Goal: Check status

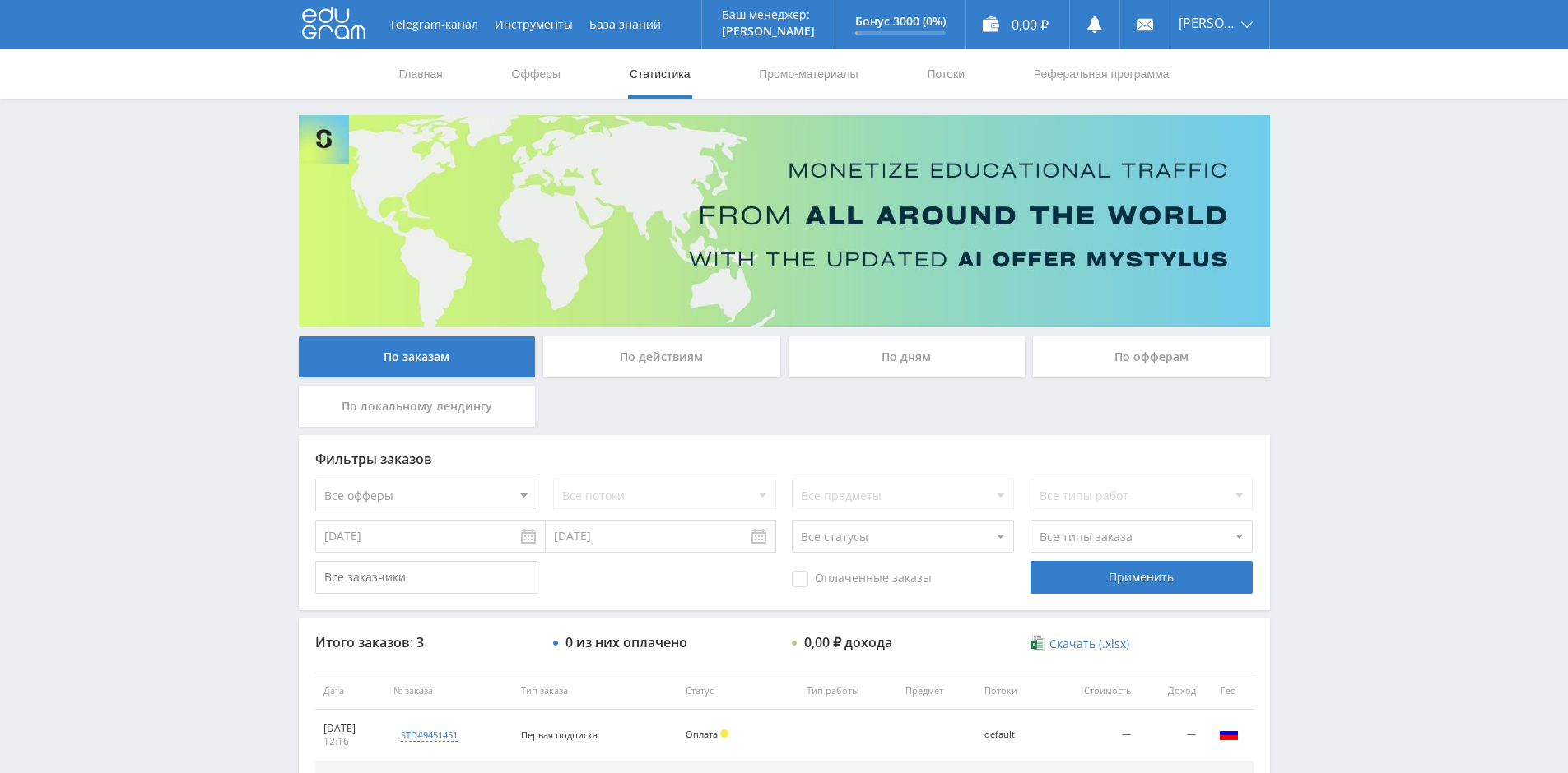
scroll to position [212, 0]
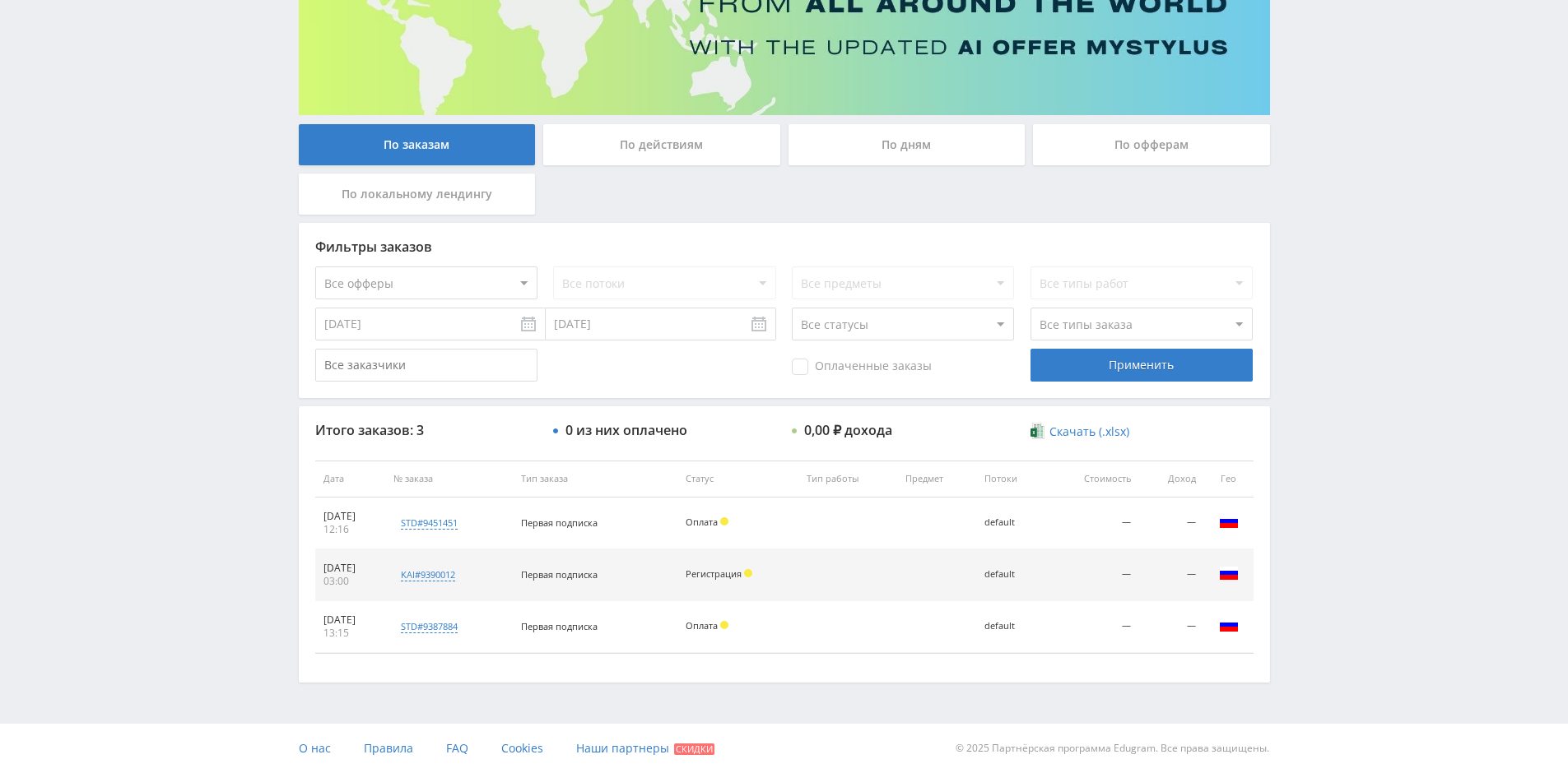
click at [881, 144] on div "По дням" at bounding box center [907, 145] width 237 height 41
click at [0, 0] on input "По дням" at bounding box center [0, 0] width 0 height 0
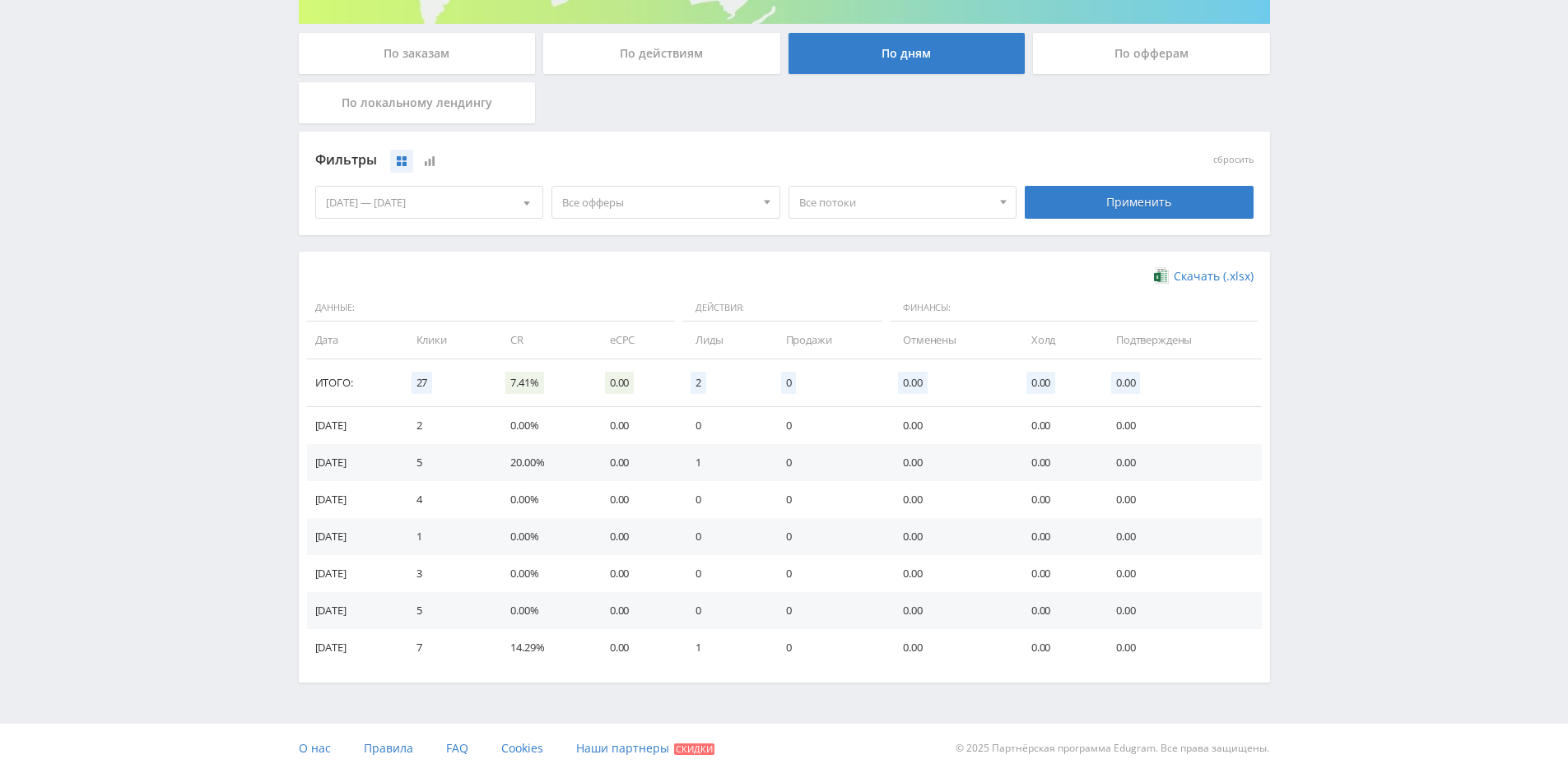
scroll to position [221, 0]
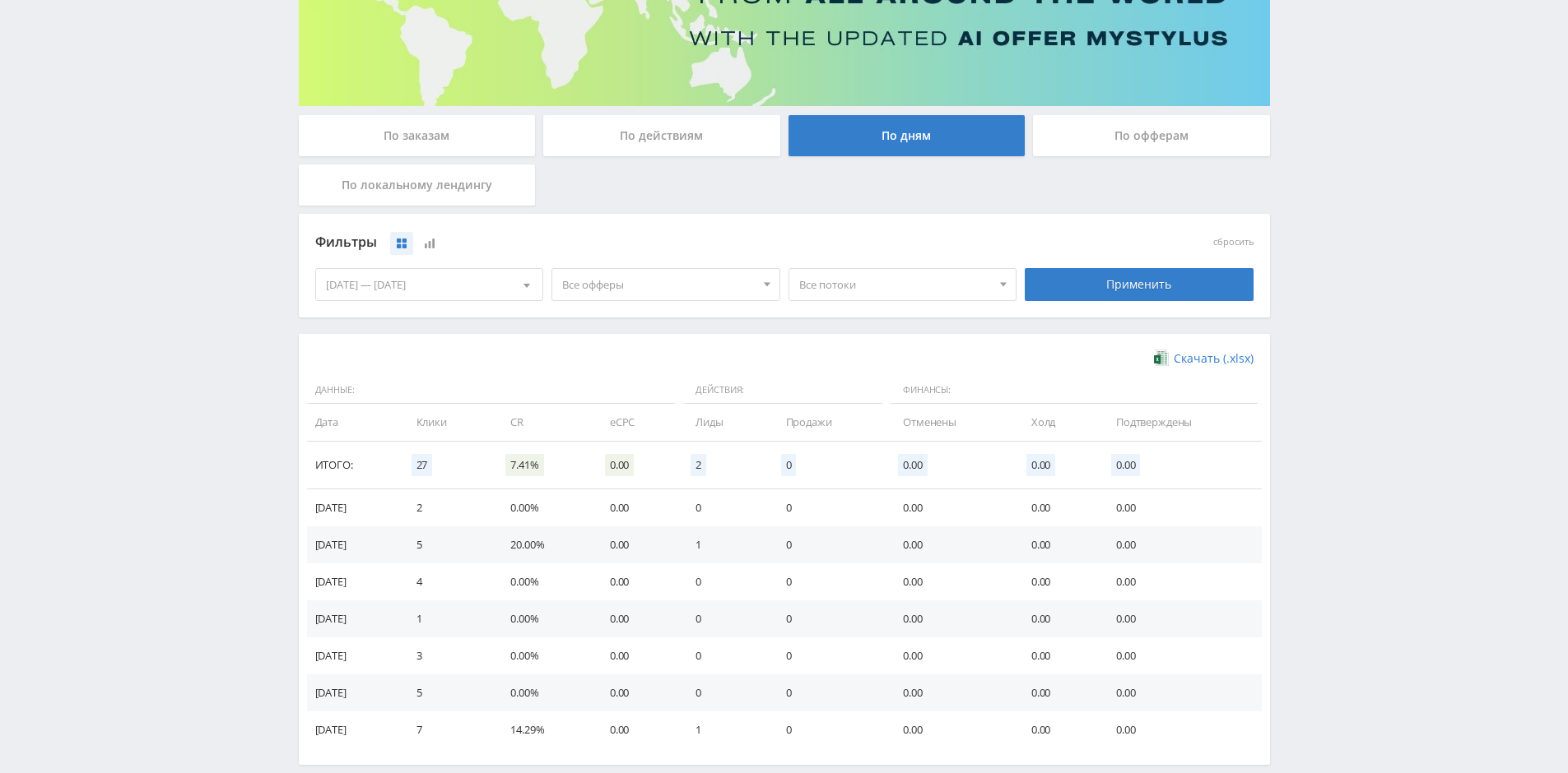
click at [469, 278] on div "04.09.2025 — 10.09.2025" at bounding box center [429, 285] width 227 height 31
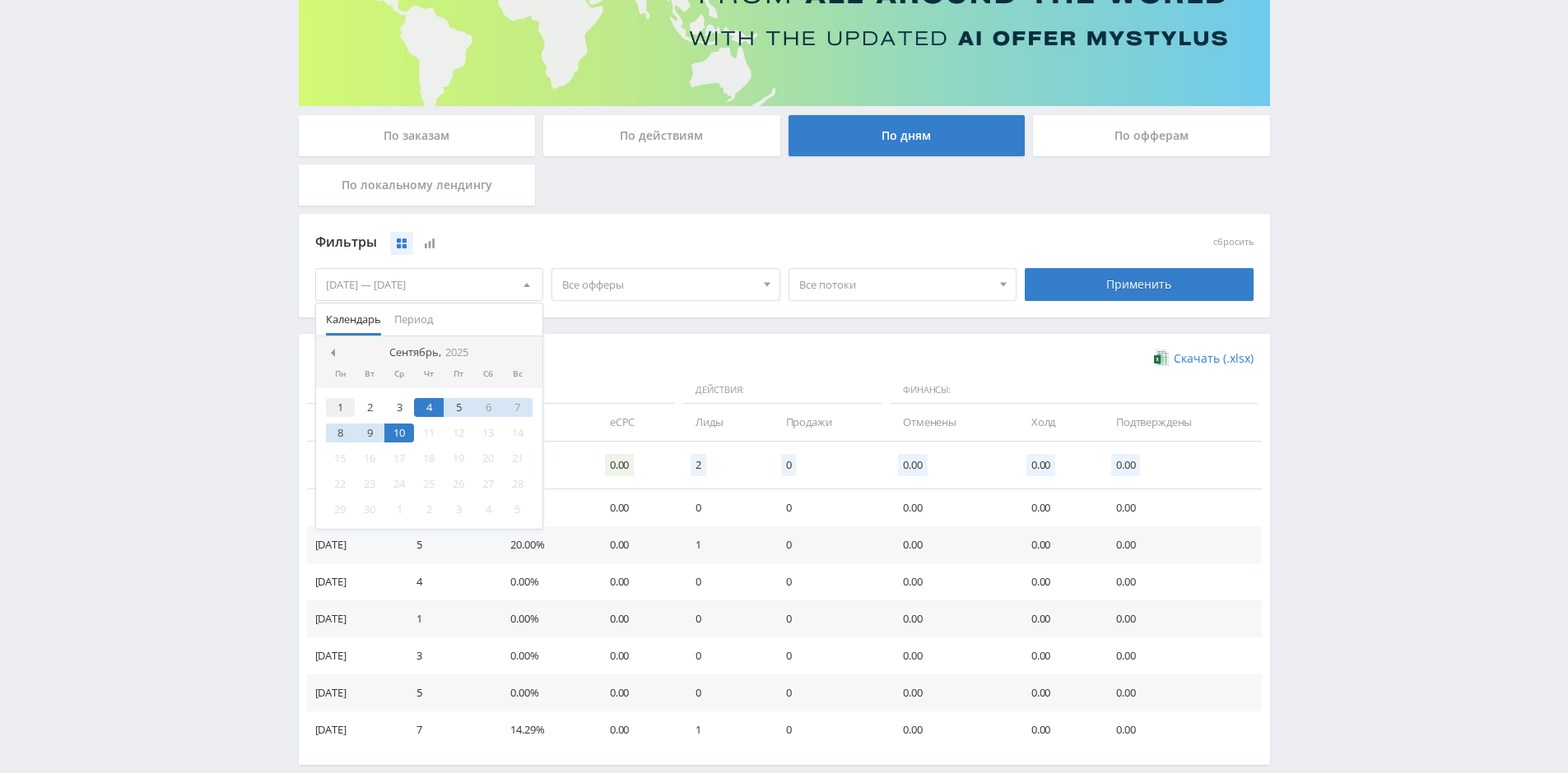
click at [347, 402] on div "1" at bounding box center [341, 408] width 30 height 19
click at [394, 430] on div "10" at bounding box center [399, 433] width 30 height 19
click at [1080, 275] on div "Применить" at bounding box center [1139, 285] width 229 height 33
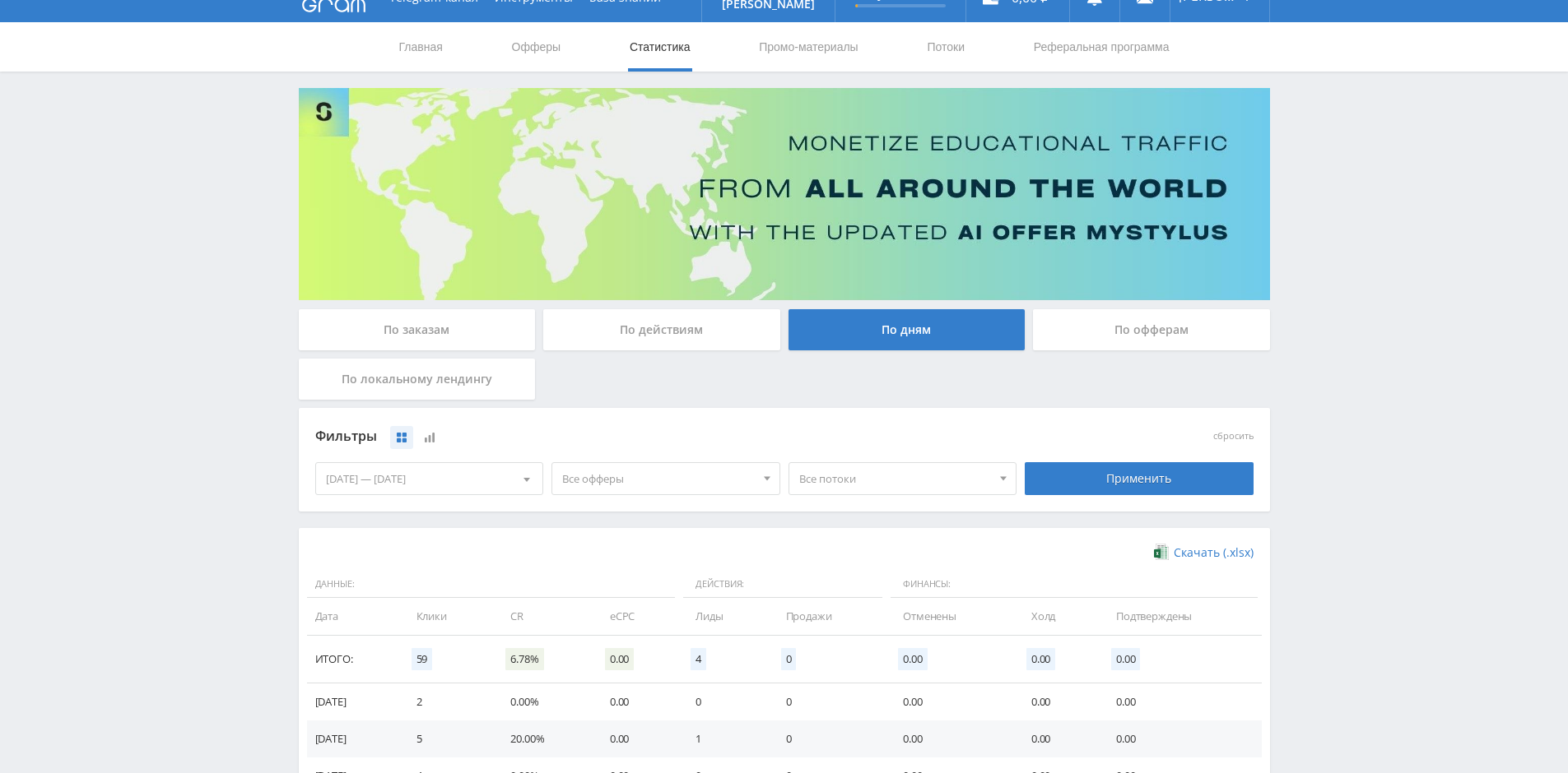
scroll to position [0, 0]
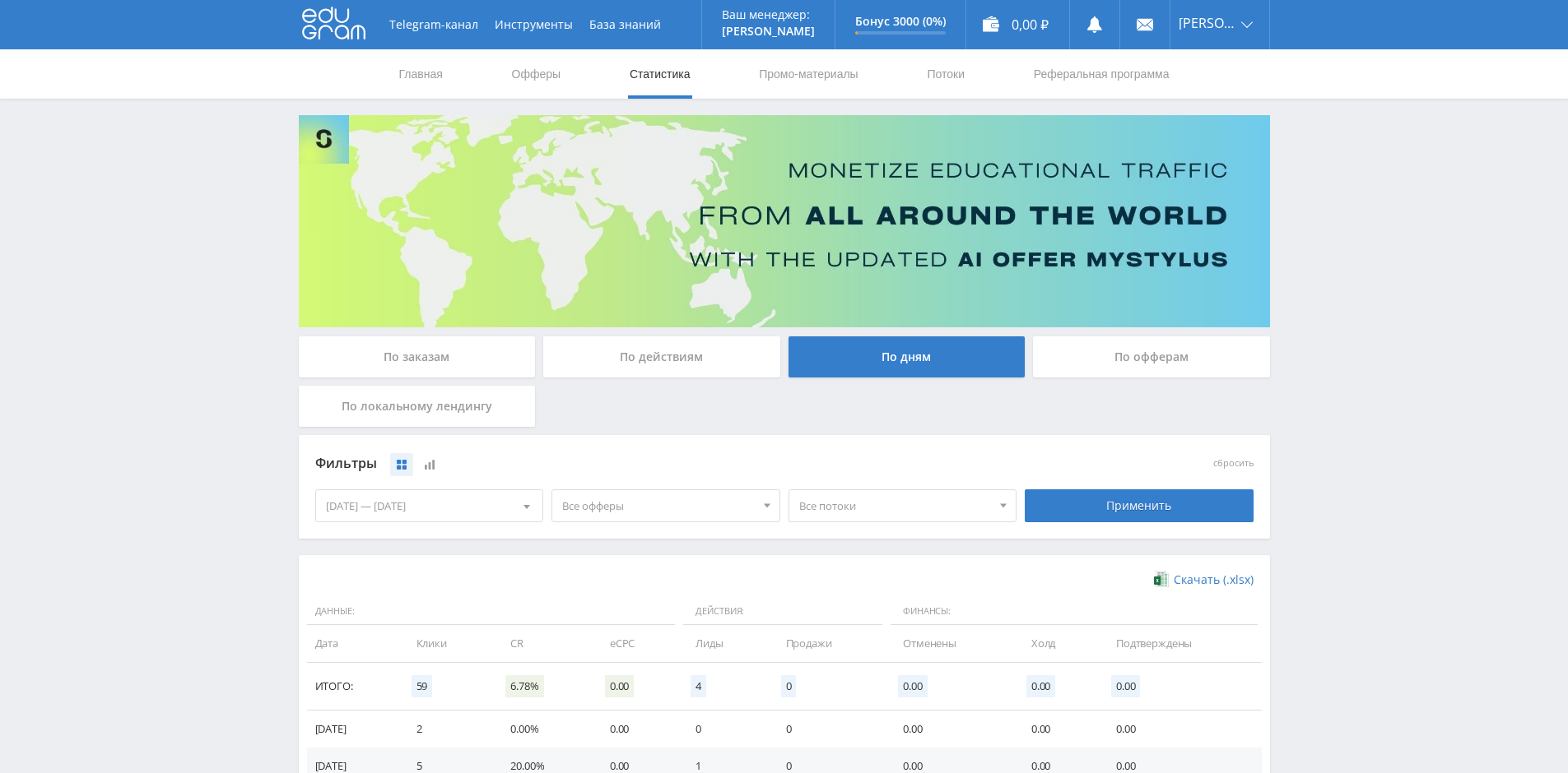
click at [666, 350] on div "По действиям" at bounding box center [662, 357] width 237 height 41
click at [0, 0] on input "По действиям" at bounding box center [0, 0] width 0 height 0
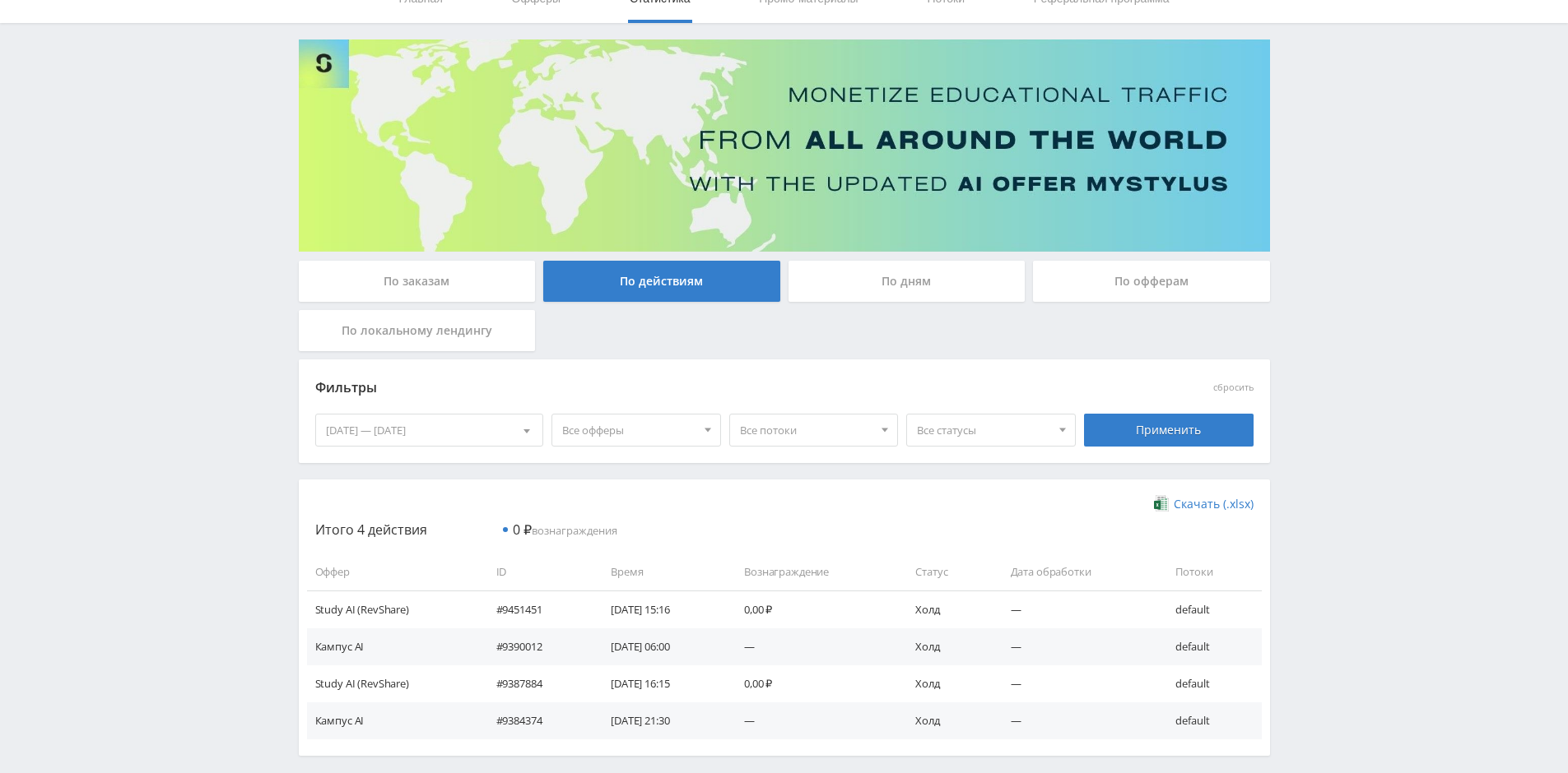
scroll to position [149, 0]
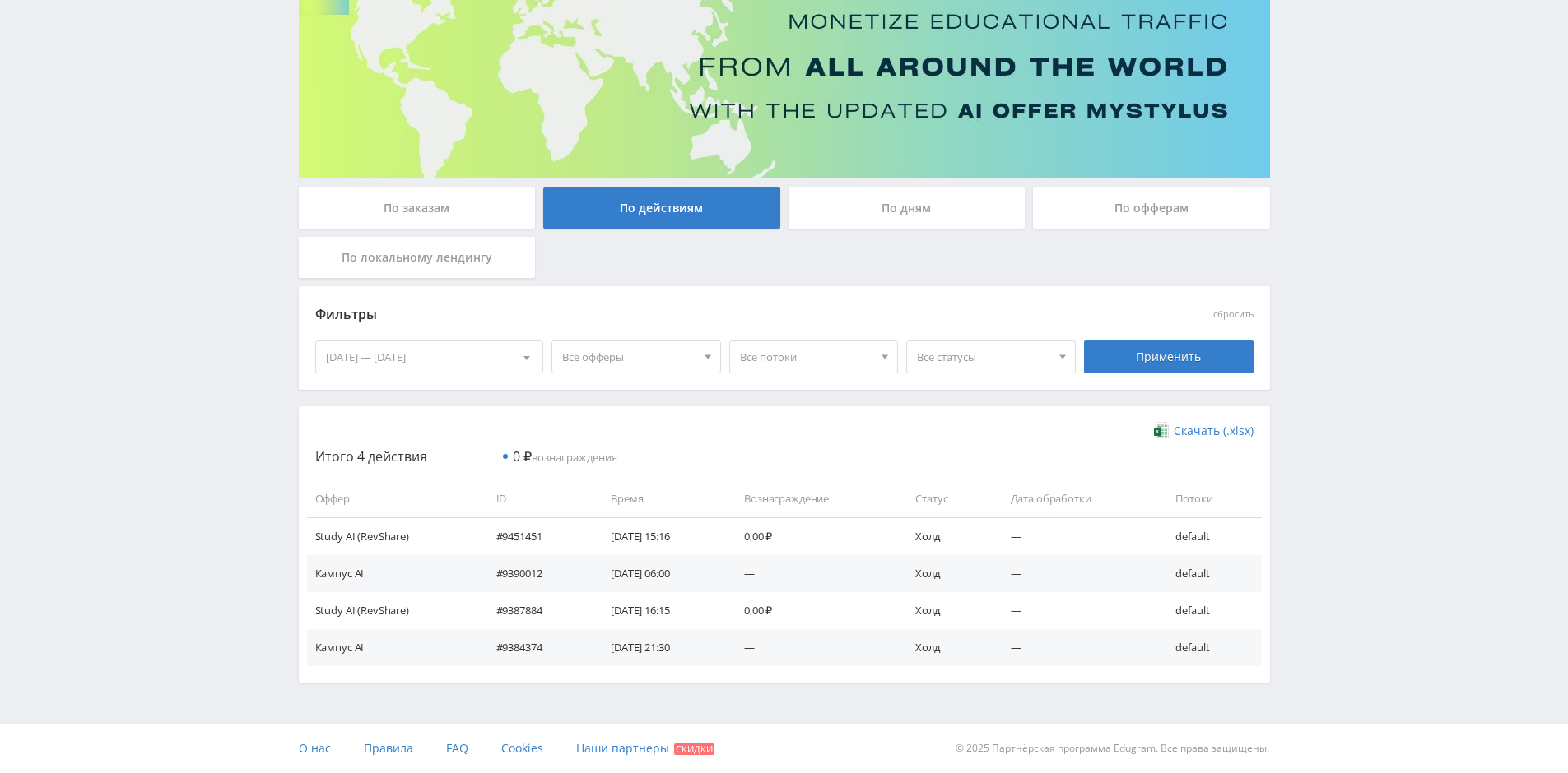
click at [1129, 218] on div "По офферам" at bounding box center [1151, 208] width 237 height 41
click at [0, 0] on input "По офферам" at bounding box center [0, 0] width 0 height 0
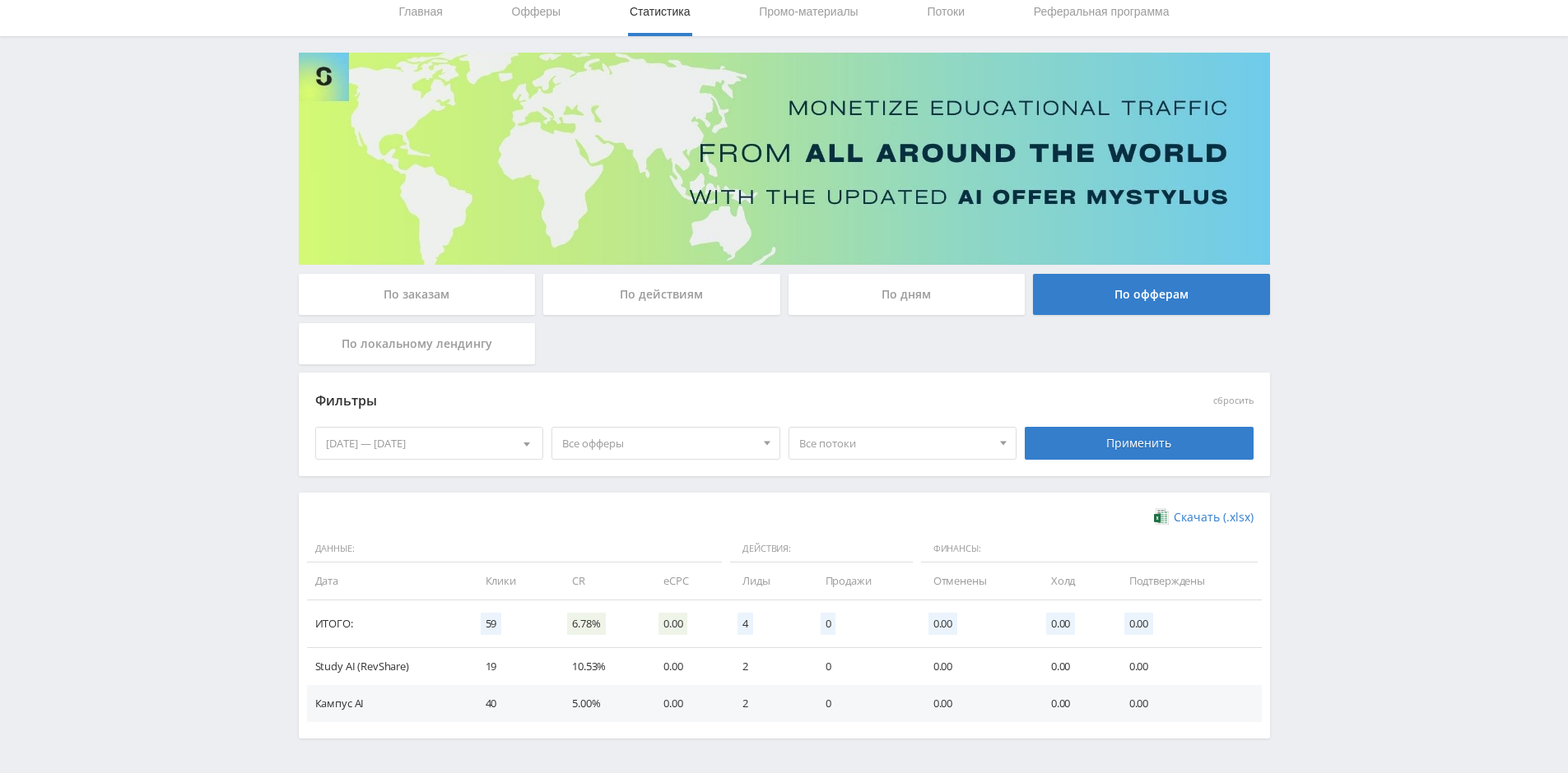
scroll to position [118, 0]
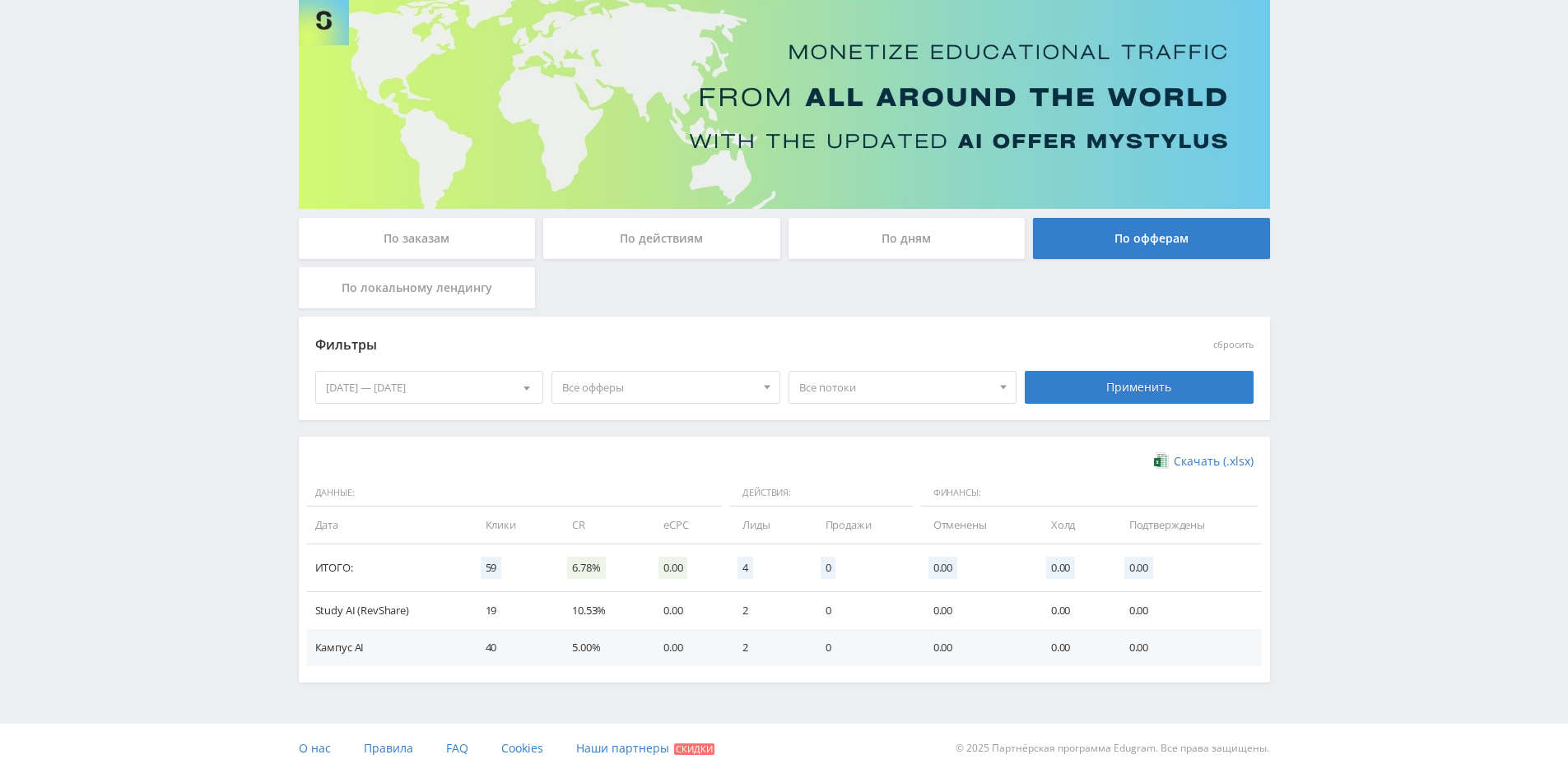
click at [615, 235] on div "По действиям" at bounding box center [662, 239] width 237 height 41
click at [0, 0] on input "По действиям" at bounding box center [0, 0] width 0 height 0
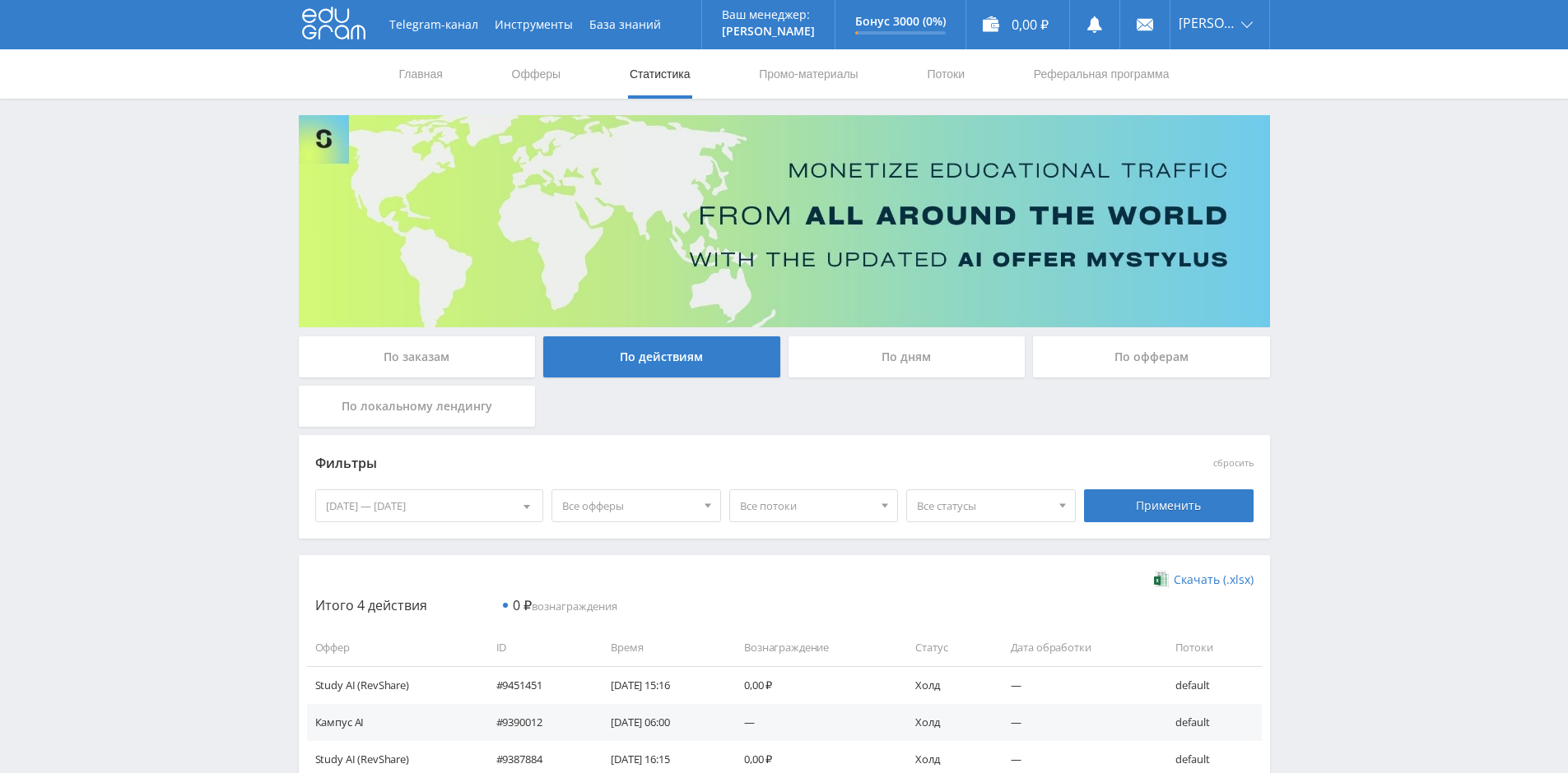
scroll to position [149, 0]
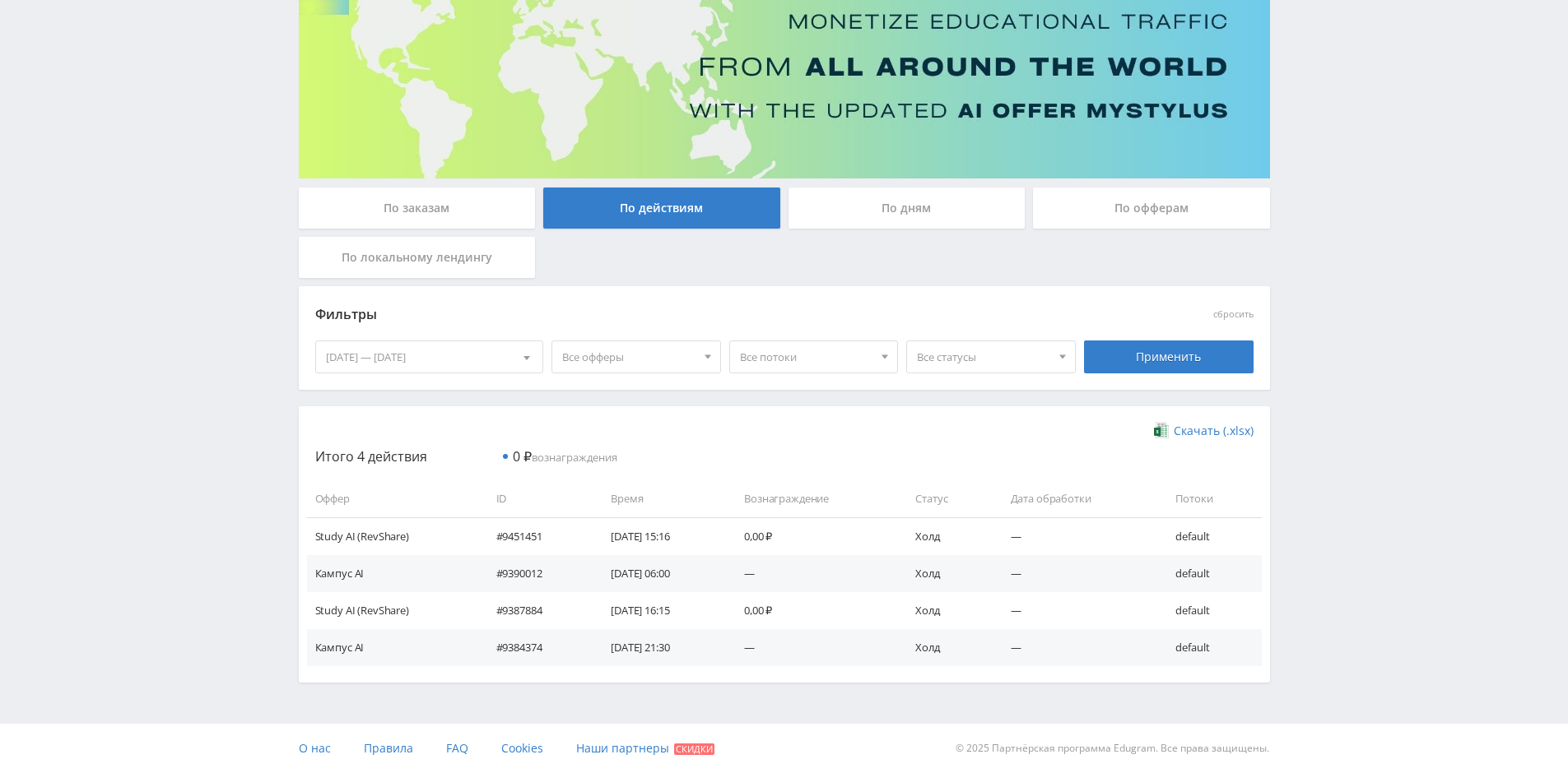
click at [451, 214] on div "По заказам" at bounding box center [417, 208] width 237 height 41
click at [0, 0] on input "По заказам" at bounding box center [0, 0] width 0 height 0
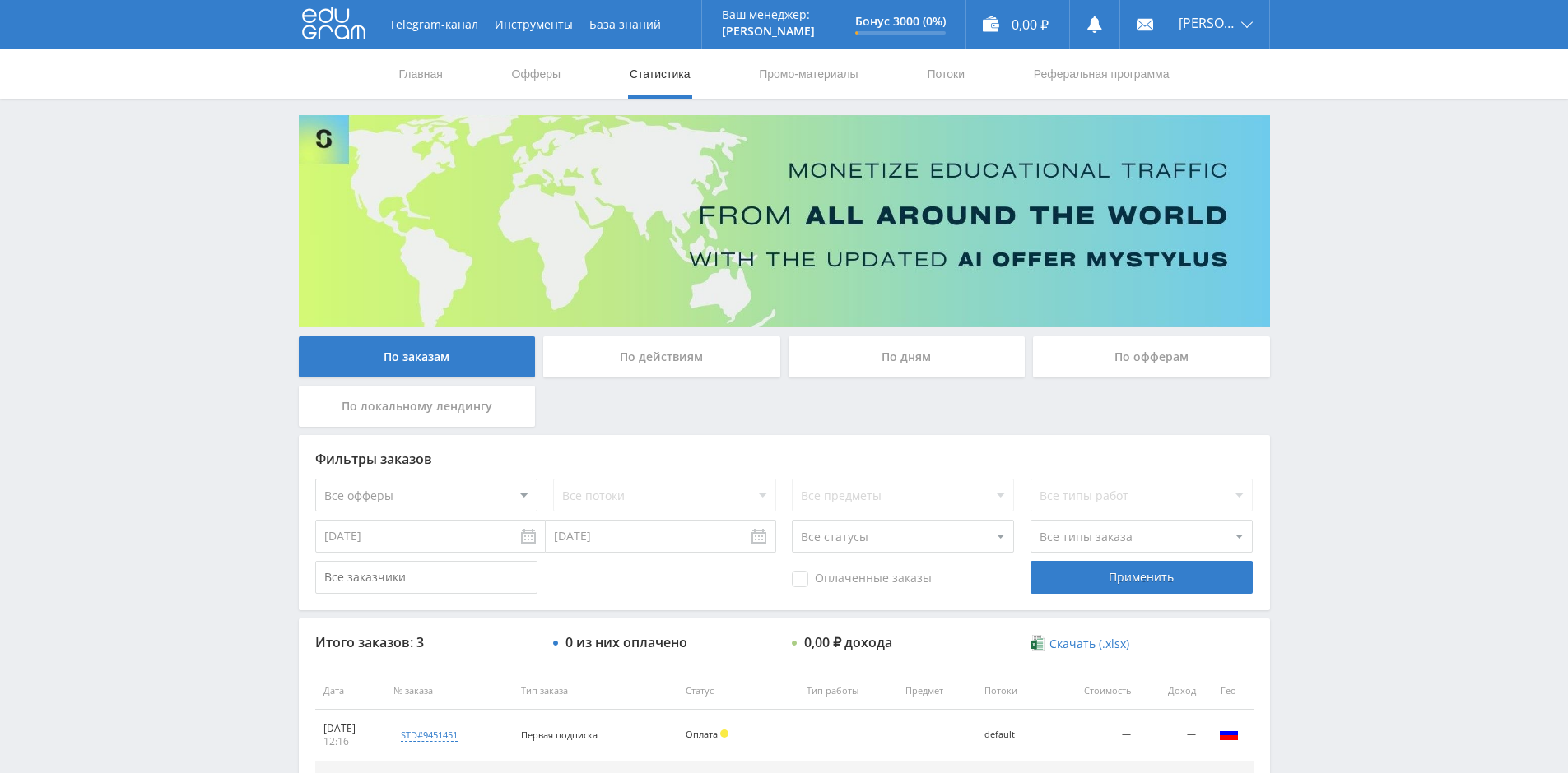
scroll to position [212, 0]
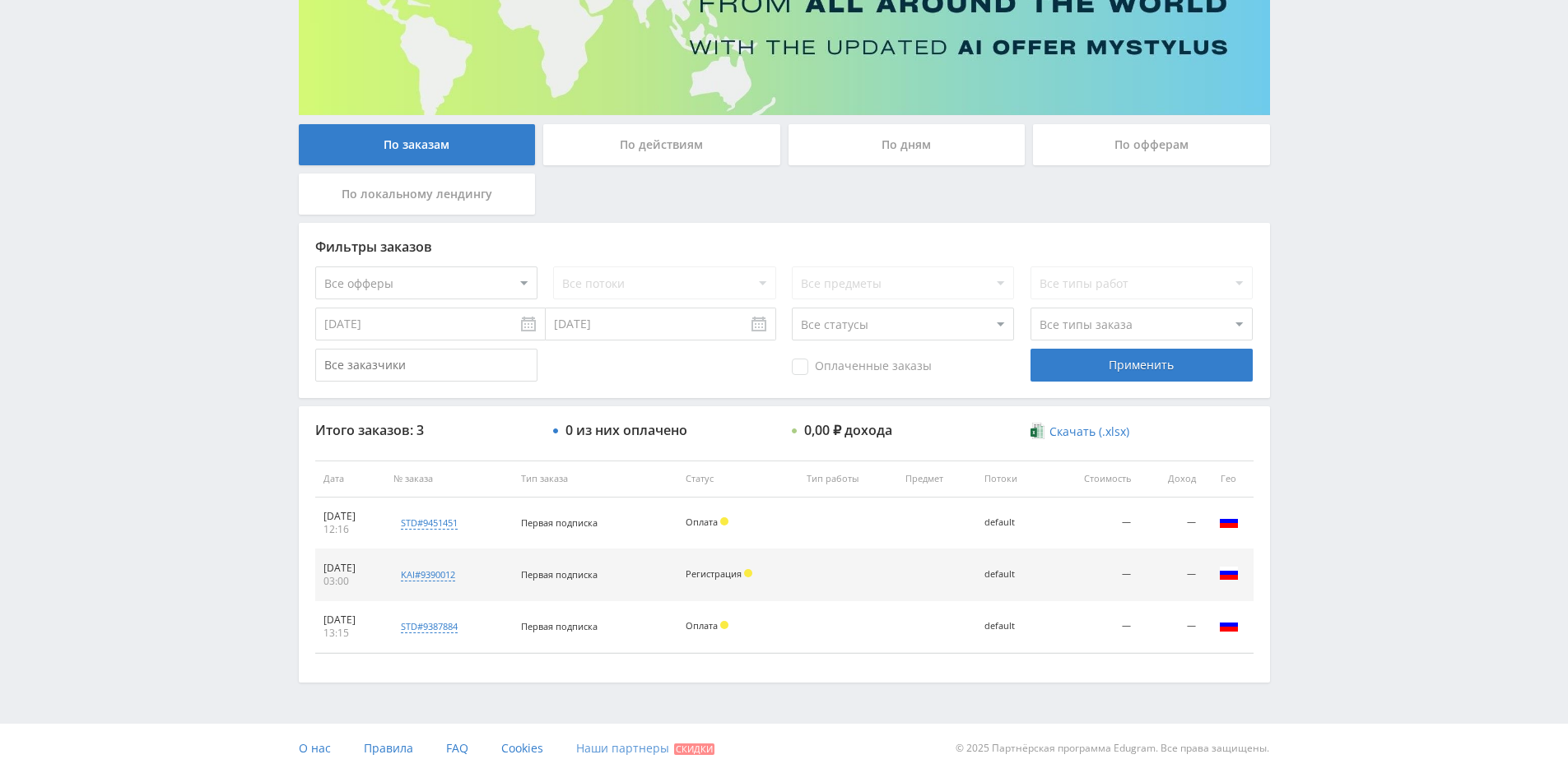
click at [603, 747] on span "Наши партнеры" at bounding box center [622, 748] width 93 height 15
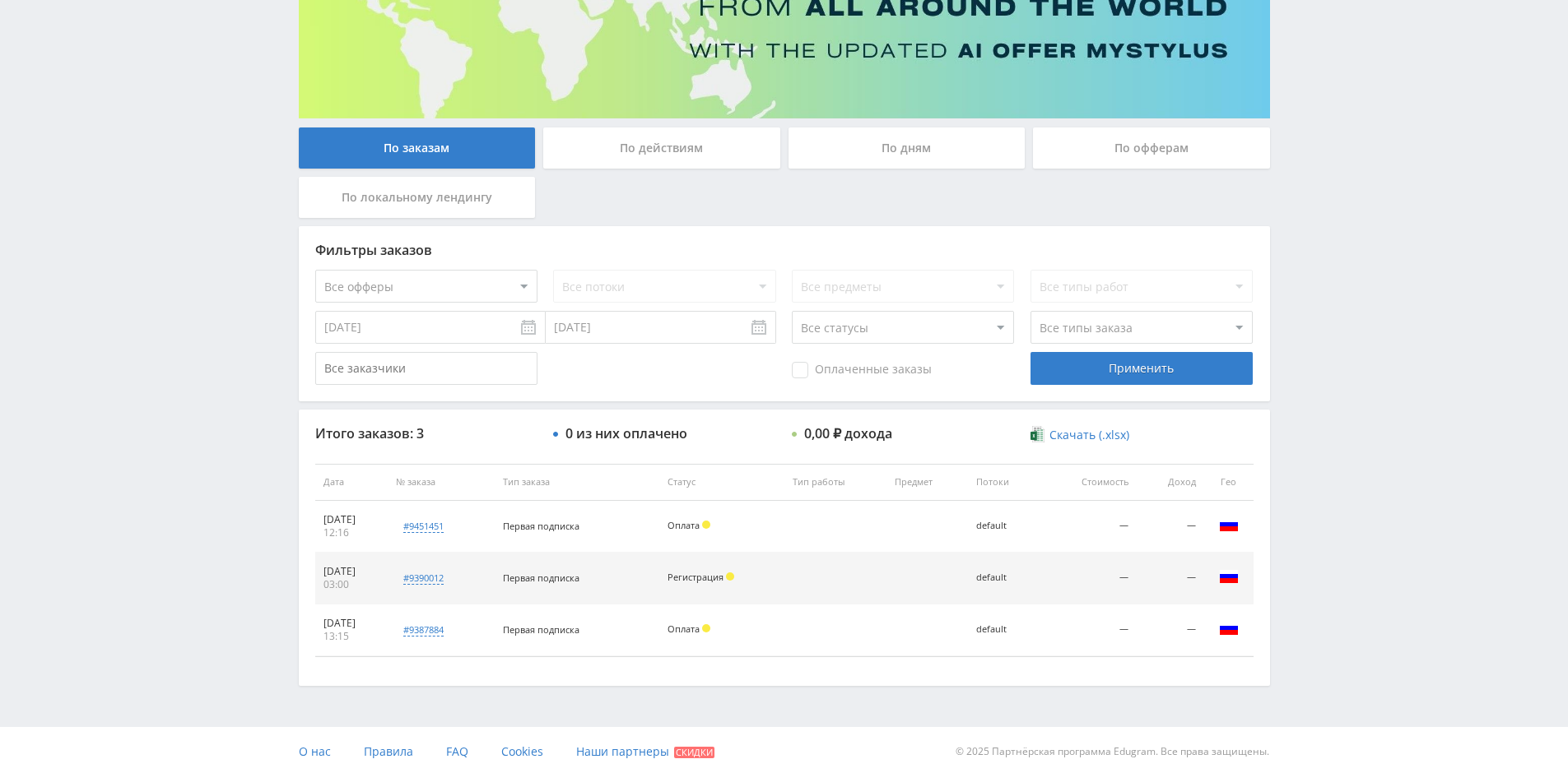
scroll to position [212, 0]
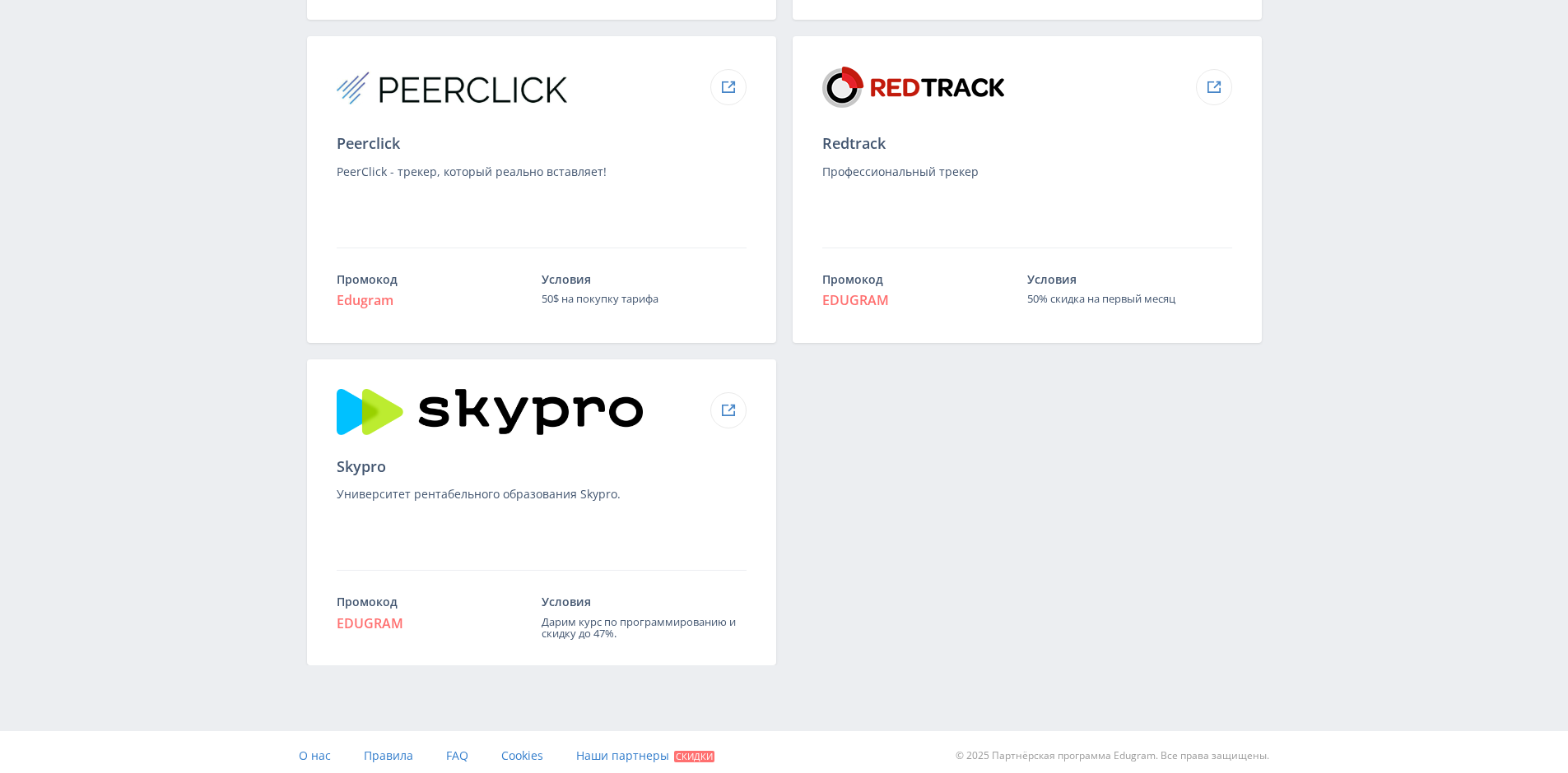
scroll to position [1748, 0]
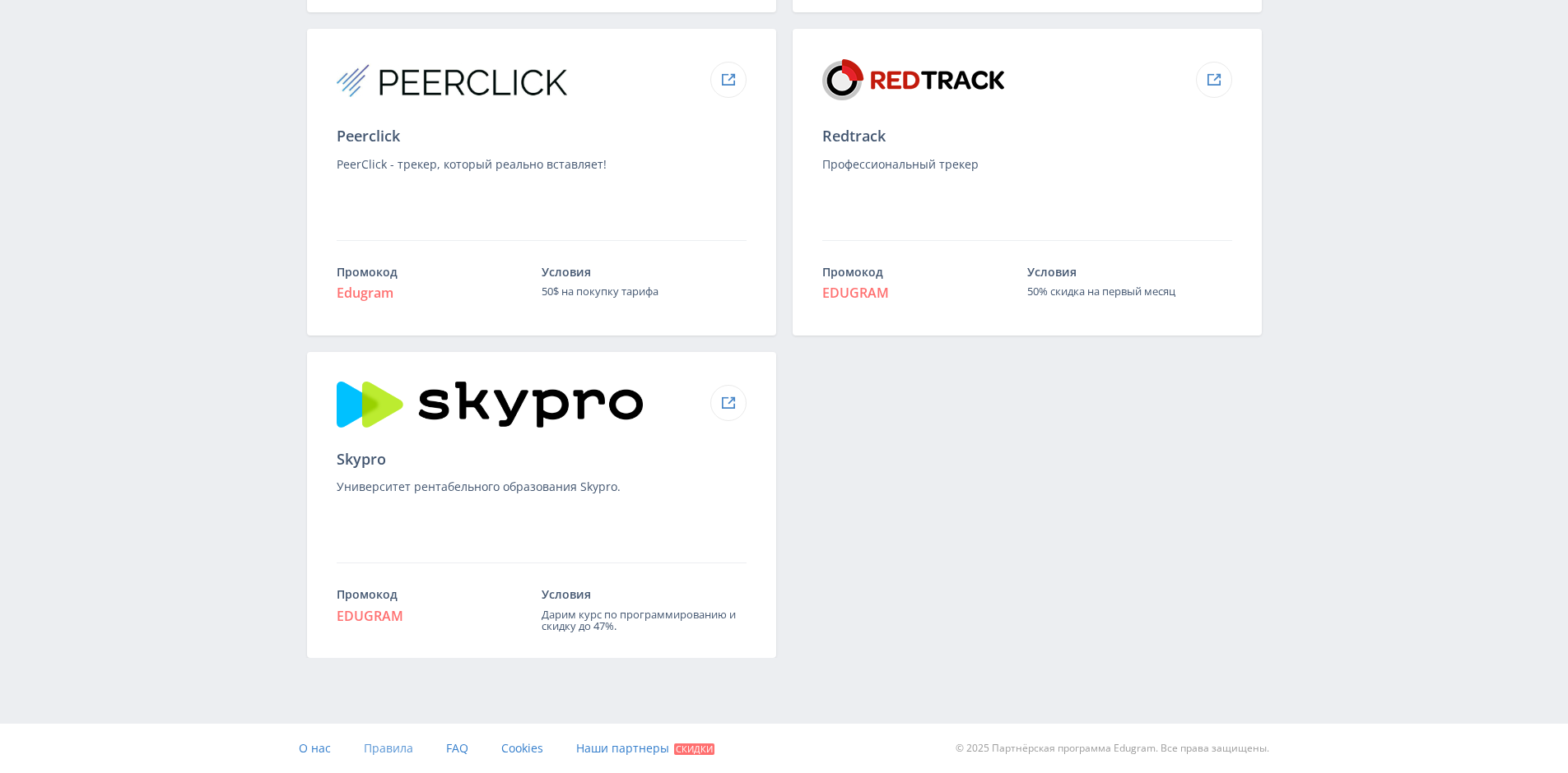
click at [390, 750] on span "Правила" at bounding box center [389, 748] width 50 height 15
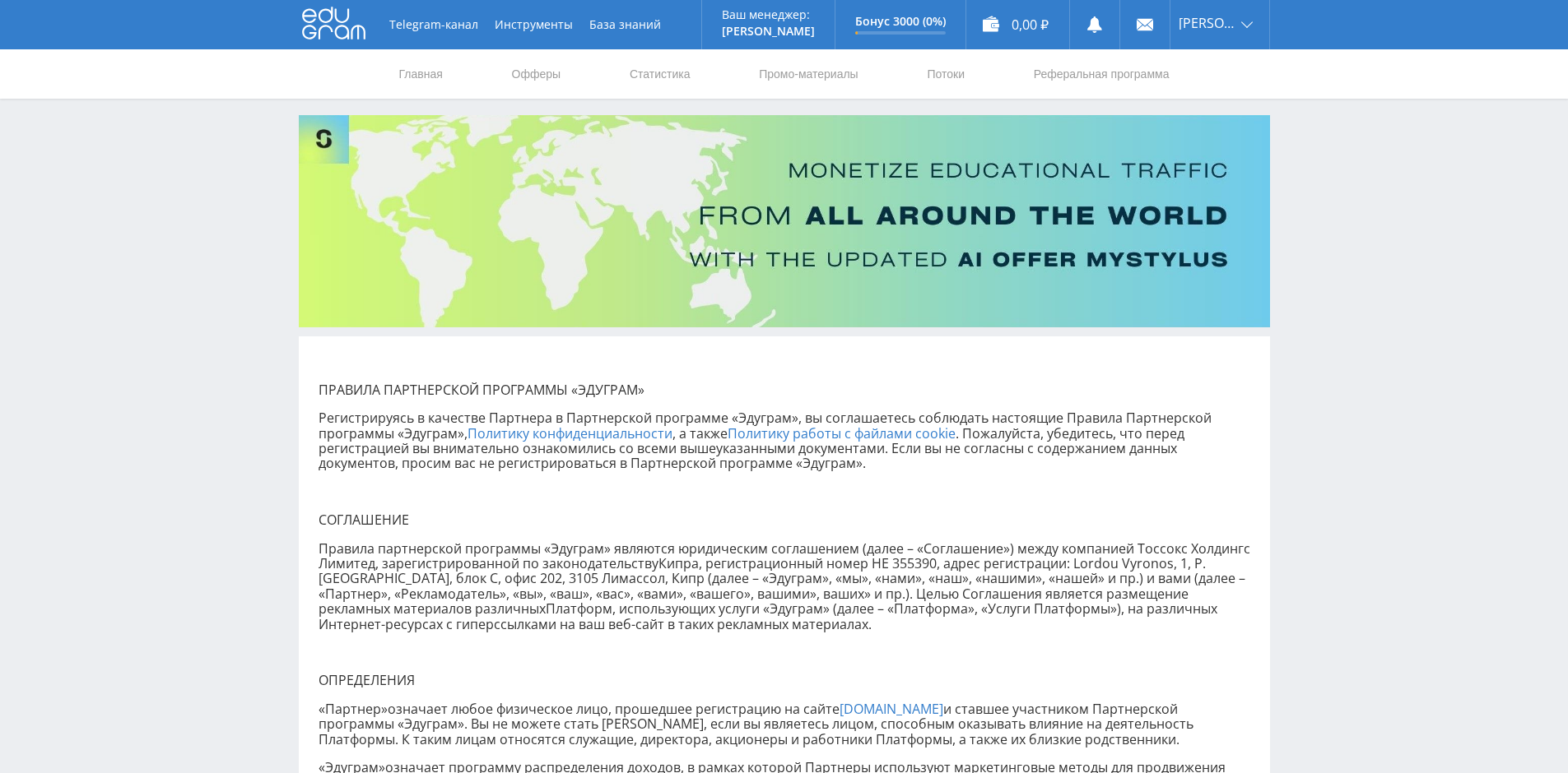
drag, startPoint x: 723, startPoint y: 536, endPoint x: 454, endPoint y: 266, distance: 381.1
